Goal: Information Seeking & Learning: Learn about a topic

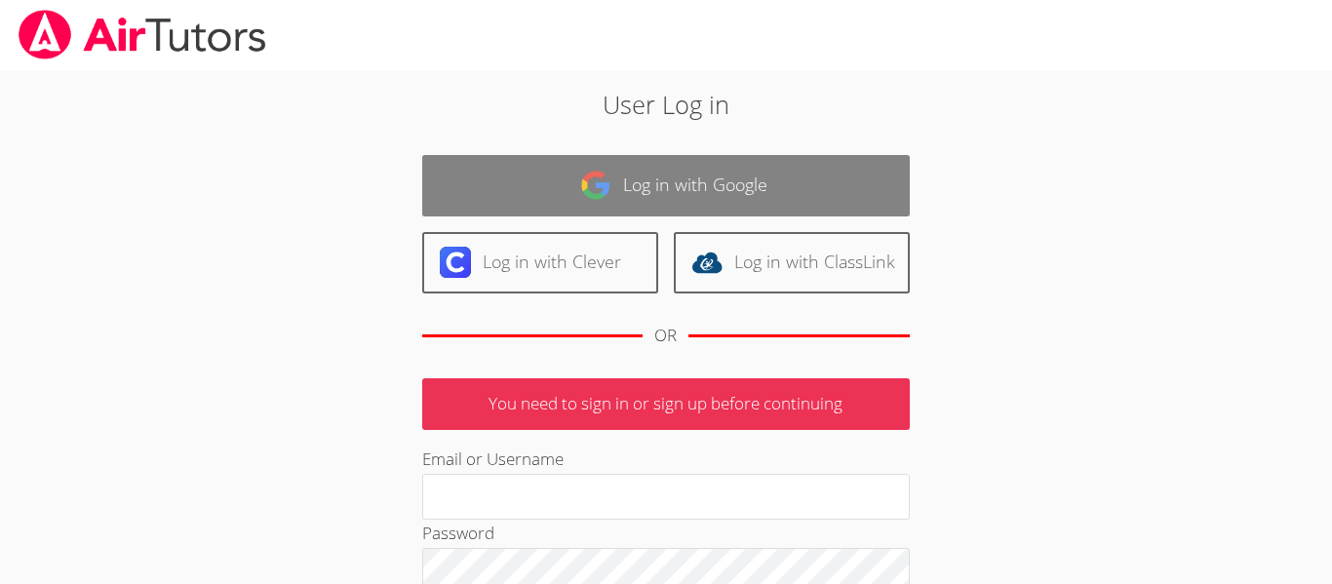
click at [651, 181] on link "Log in with Google" at bounding box center [666, 185] width 488 height 61
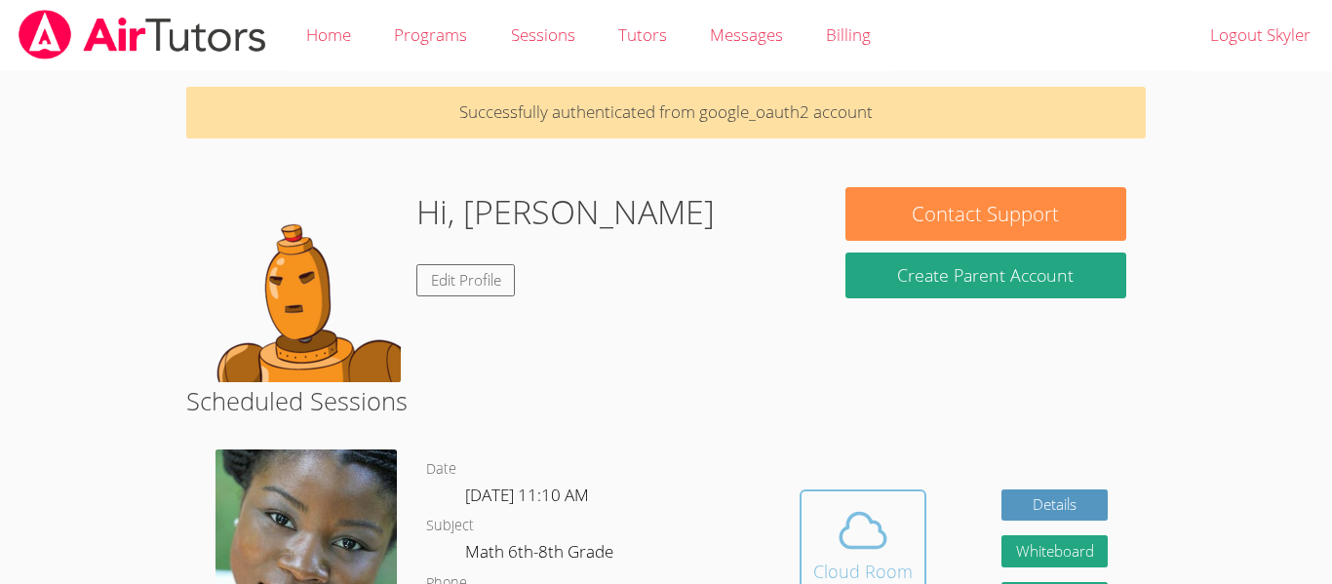
click at [852, 521] on icon at bounding box center [863, 530] width 55 height 55
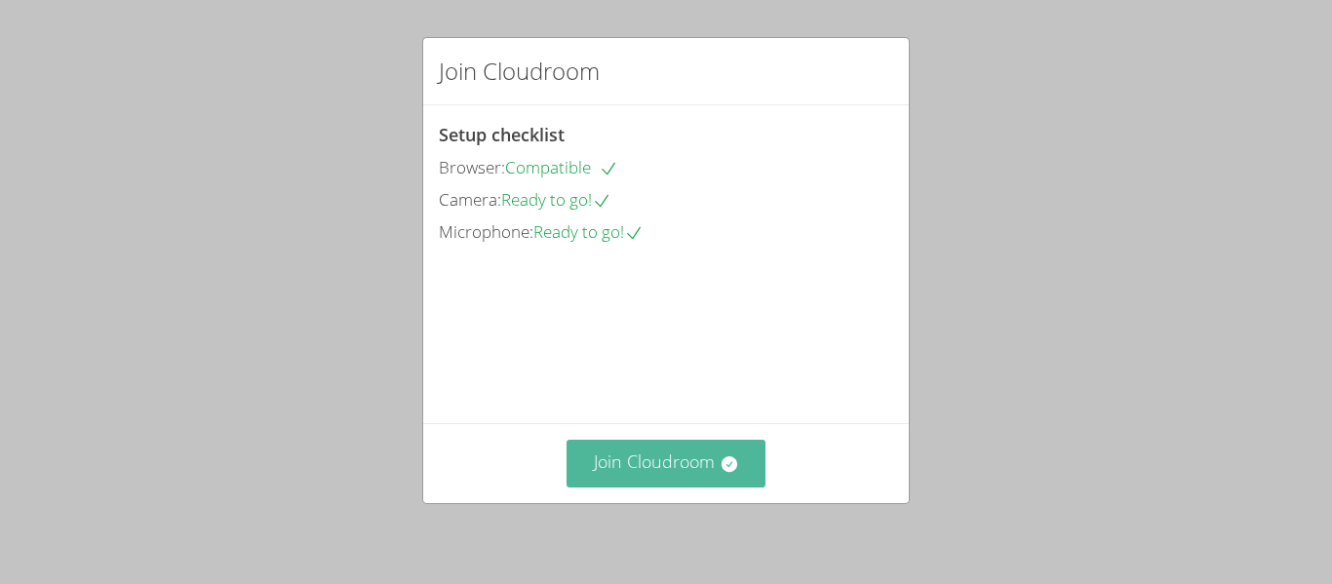
click at [675, 453] on button "Join Cloudroom" at bounding box center [667, 464] width 200 height 48
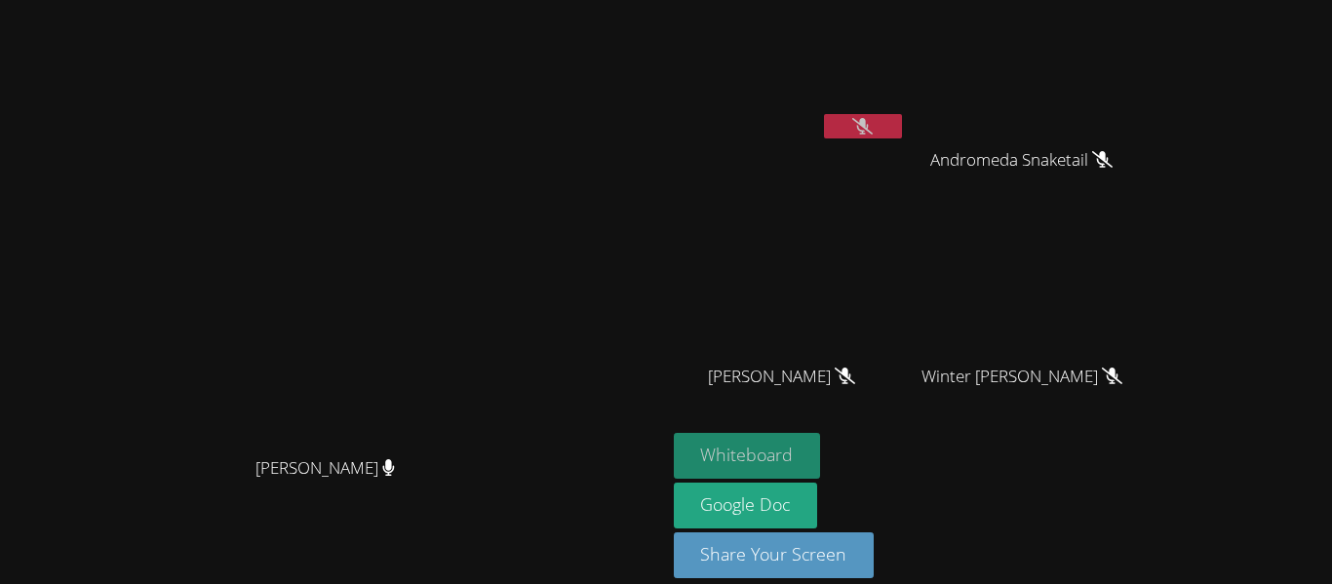
click at [821, 453] on button "Whiteboard" at bounding box center [747, 456] width 147 height 46
click at [479, 285] on video at bounding box center [332, 264] width 293 height 366
click at [821, 433] on button "Whiteboard" at bounding box center [747, 456] width 147 height 46
click at [902, 127] on button at bounding box center [863, 126] width 78 height 24
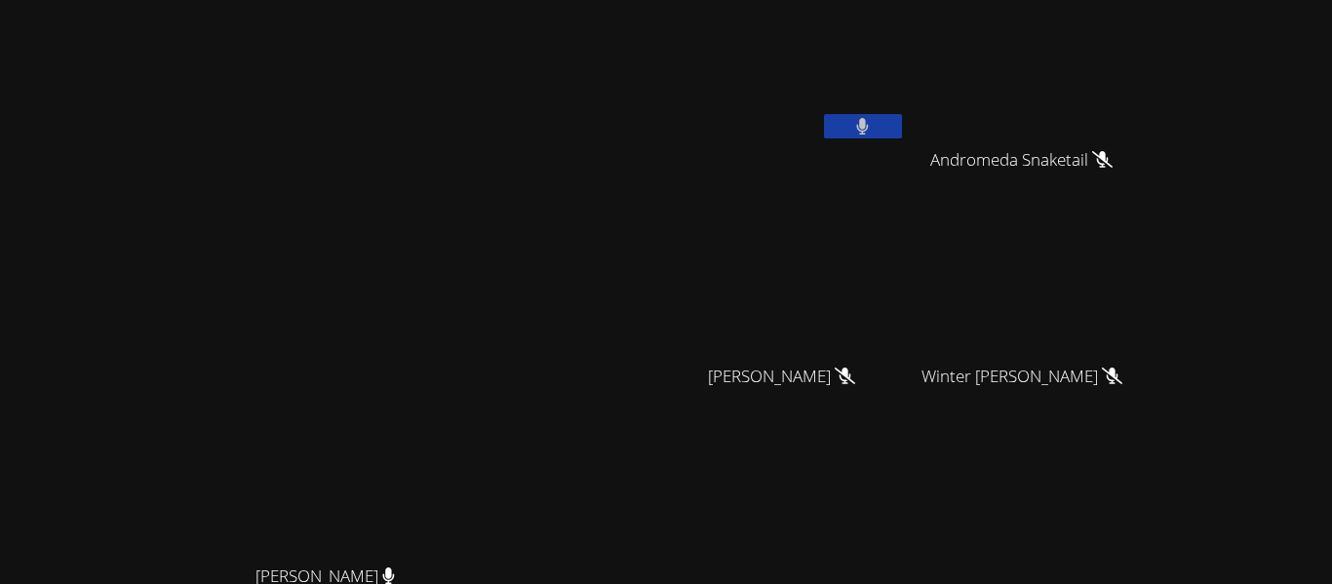
click at [902, 124] on button at bounding box center [863, 126] width 78 height 24
click at [902, 120] on button at bounding box center [863, 126] width 78 height 24
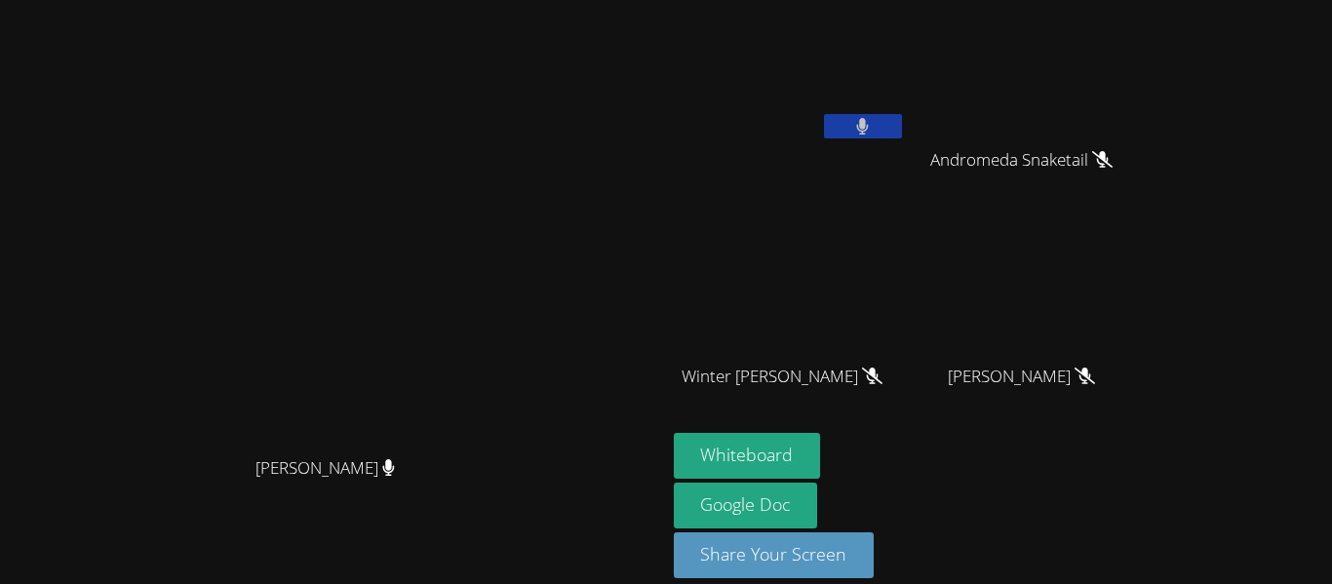
click at [869, 129] on icon at bounding box center [863, 126] width 12 height 17
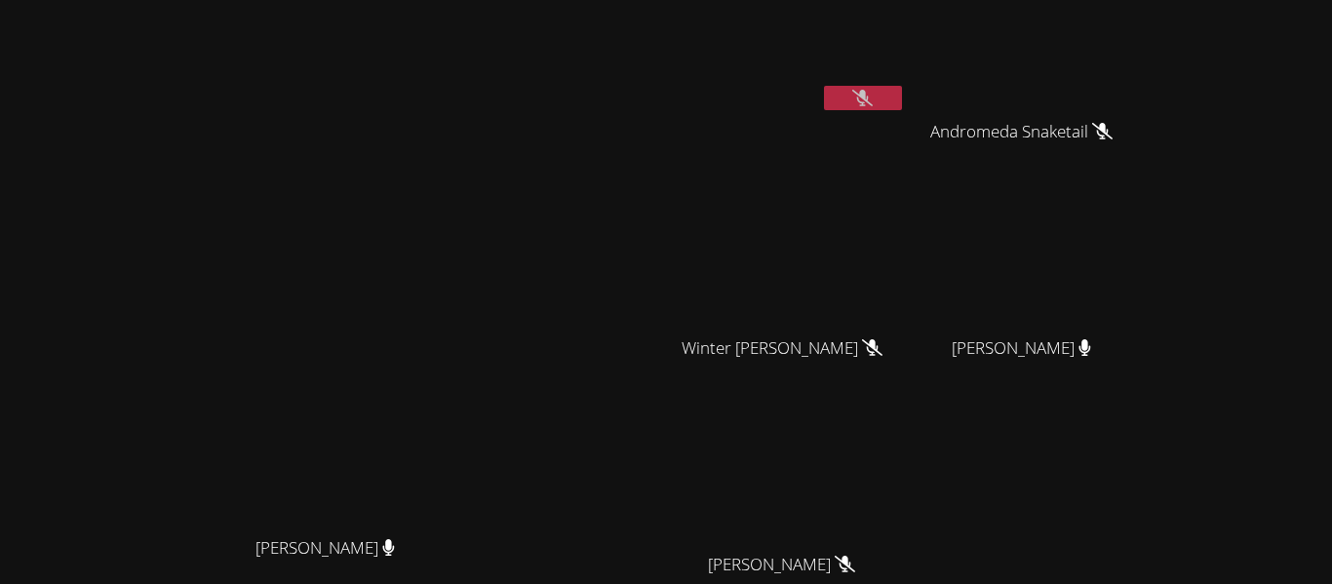
scroll to position [27, 0]
click at [902, 109] on button at bounding box center [863, 99] width 78 height 24
click at [902, 102] on button at bounding box center [863, 99] width 78 height 24
click at [873, 98] on icon at bounding box center [862, 99] width 20 height 17
click at [869, 98] on icon at bounding box center [862, 99] width 13 height 17
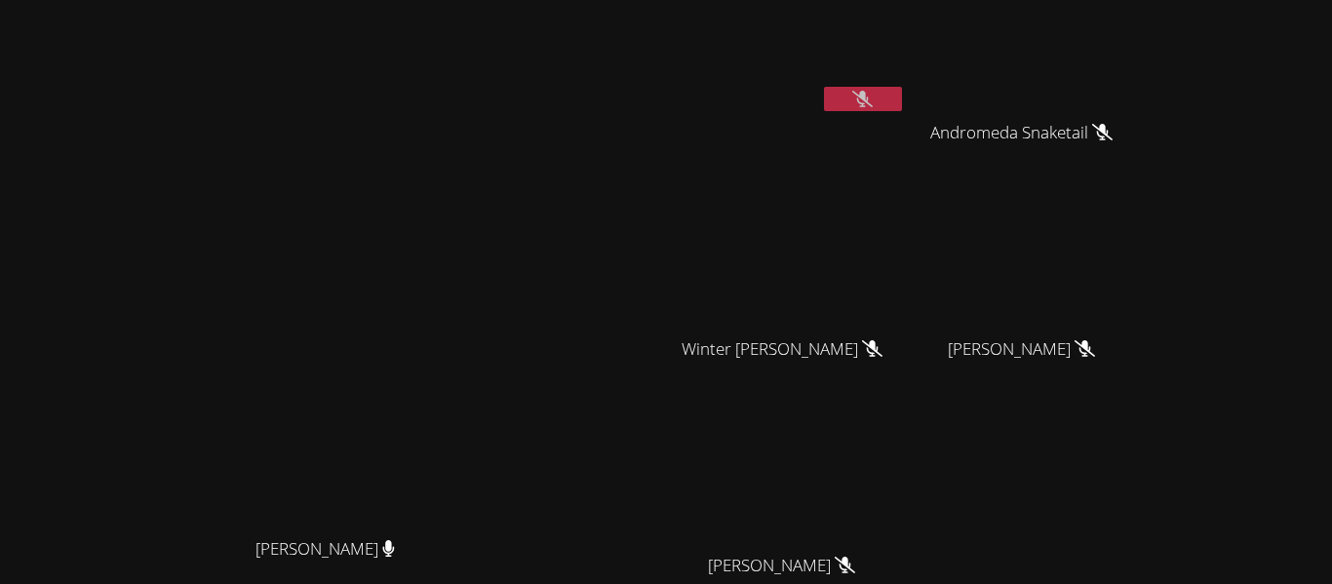
click at [873, 98] on icon at bounding box center [862, 99] width 20 height 17
click at [869, 98] on icon at bounding box center [862, 99] width 13 height 17
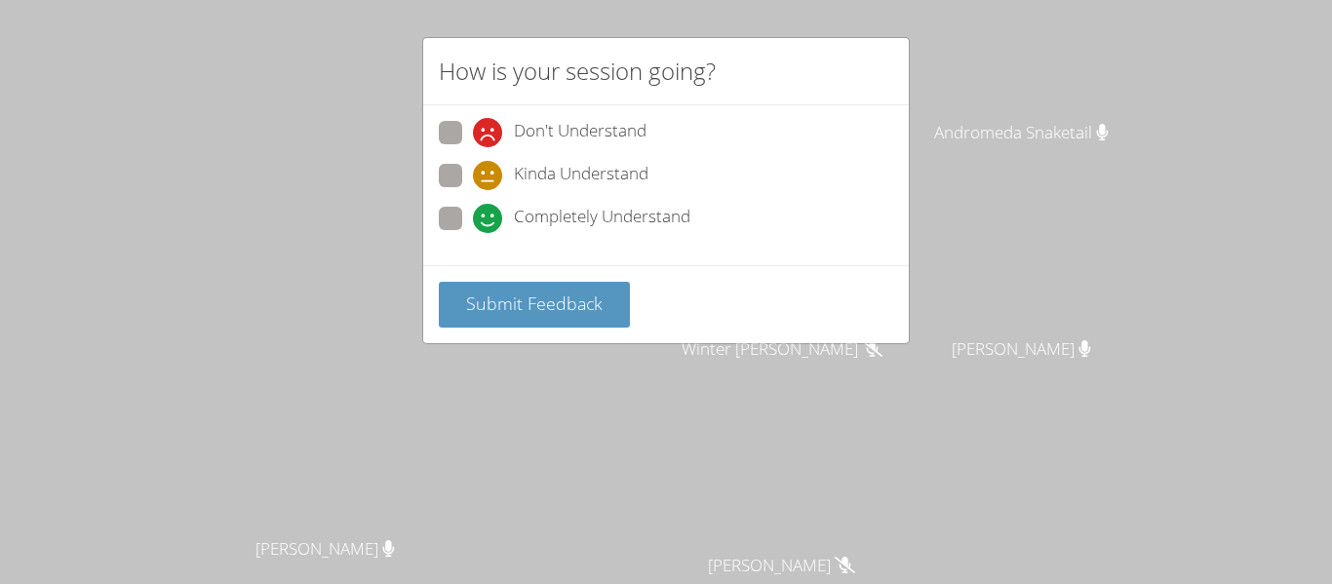
click at [473, 233] on span at bounding box center [473, 233] width 0 height 0
click at [473, 207] on input "Completely Understand" at bounding box center [481, 215] width 17 height 17
radio input "true"
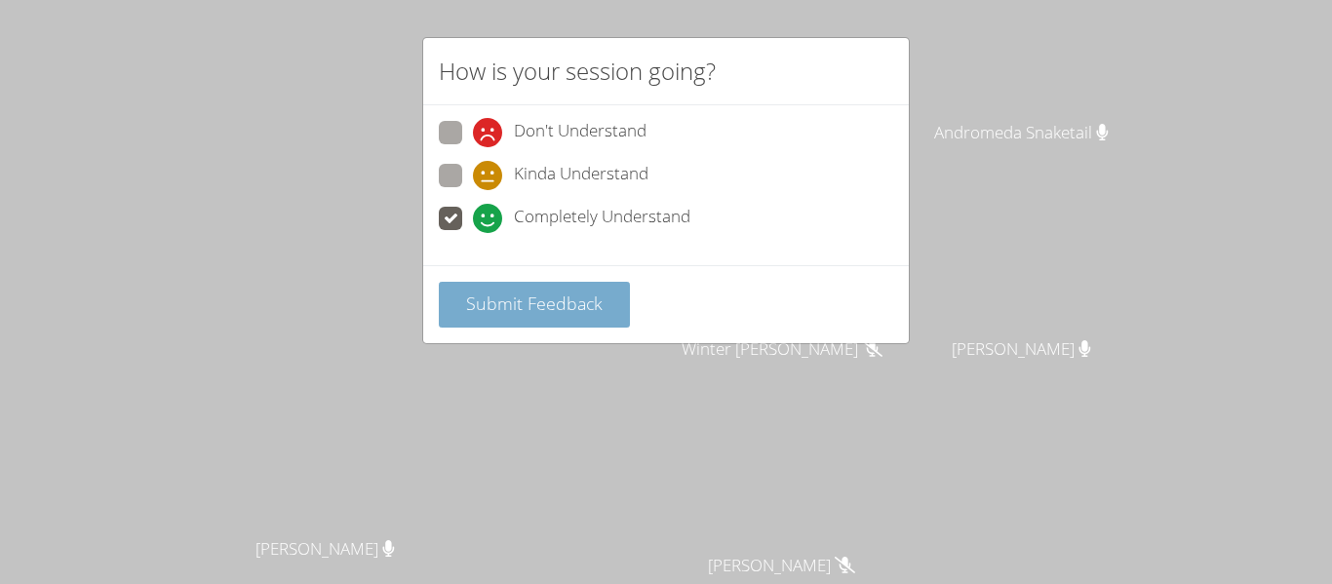
click at [504, 310] on span "Submit Feedback" at bounding box center [534, 303] width 137 height 23
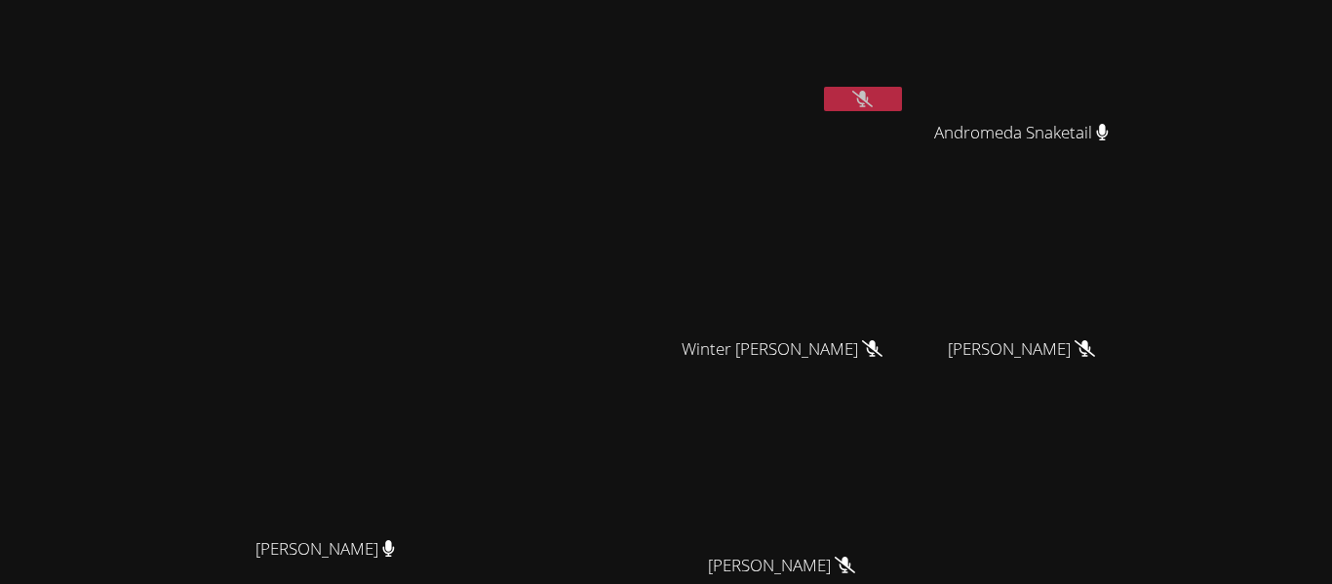
click at [873, 98] on icon at bounding box center [862, 99] width 20 height 17
click at [902, 111] on div at bounding box center [863, 101] width 78 height 29
click at [902, 101] on button at bounding box center [863, 99] width 78 height 24
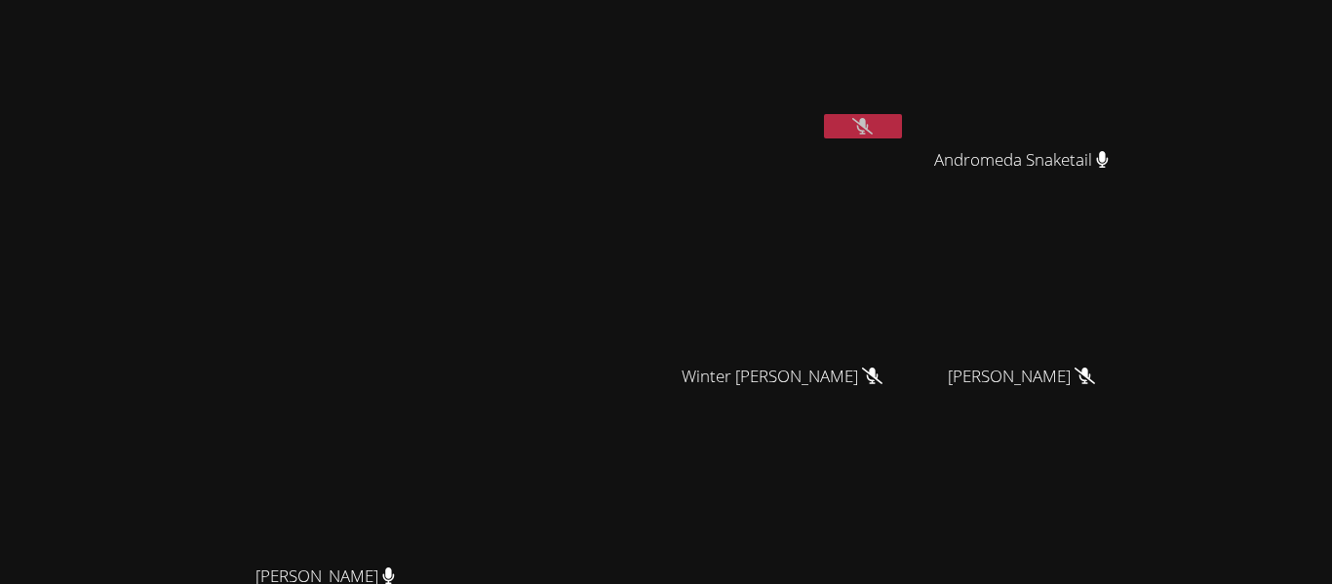
click at [906, 117] on video at bounding box center [790, 73] width 232 height 131
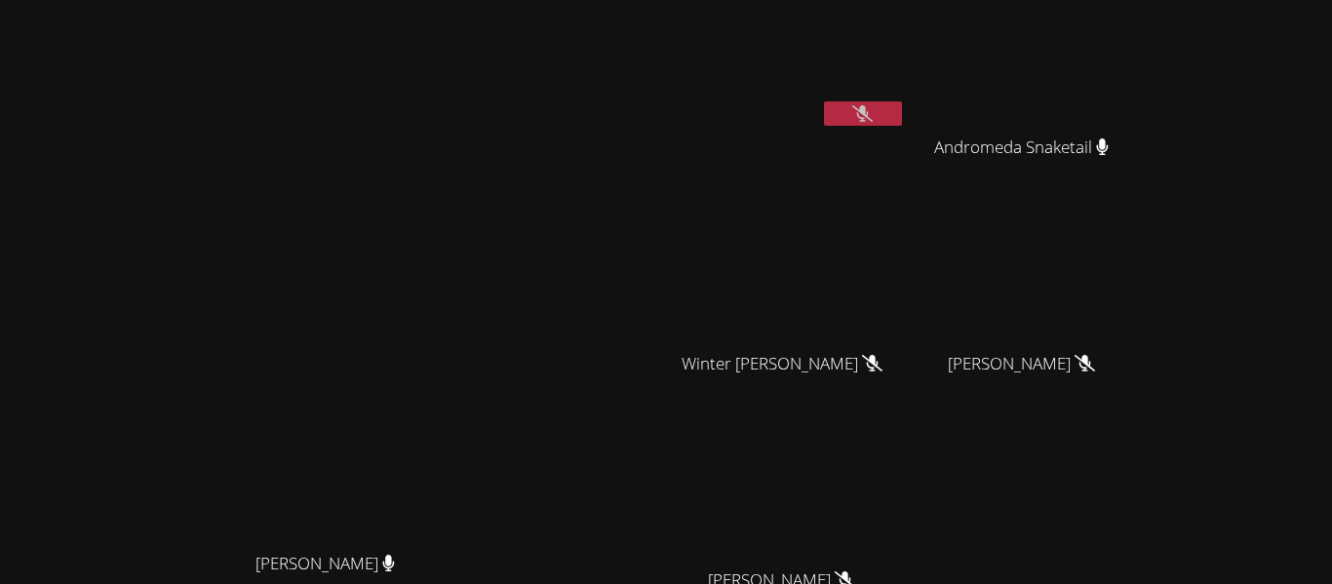
scroll to position [4, 0]
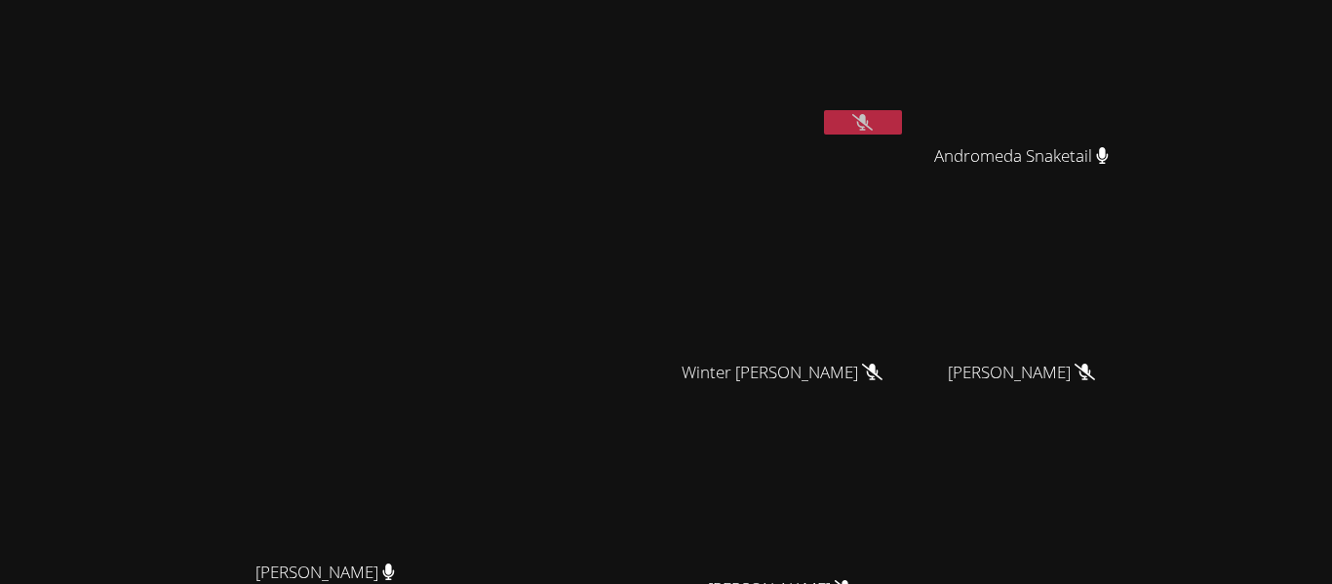
click at [873, 122] on icon at bounding box center [862, 122] width 20 height 17
